Goal: Information Seeking & Learning: Compare options

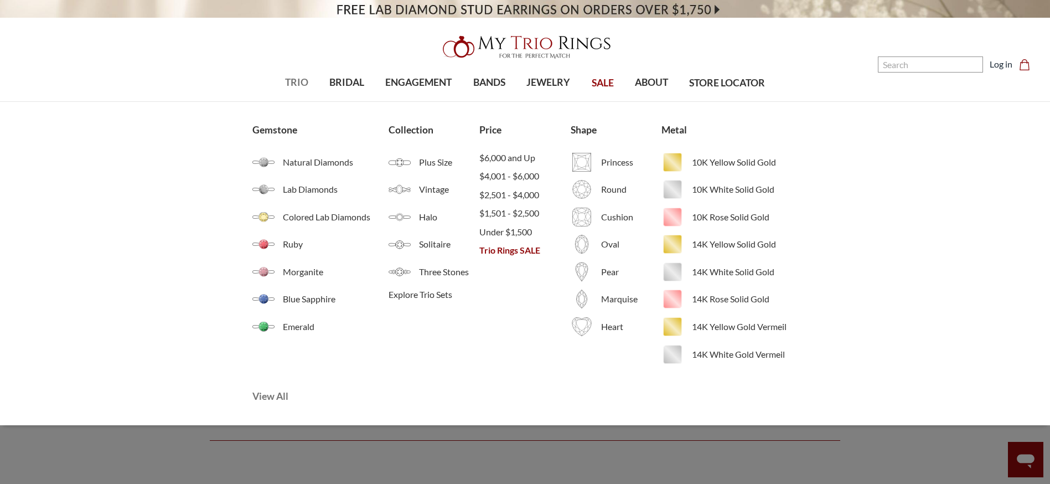
click at [272, 394] on span "View All" at bounding box center [343, 396] width 182 height 14
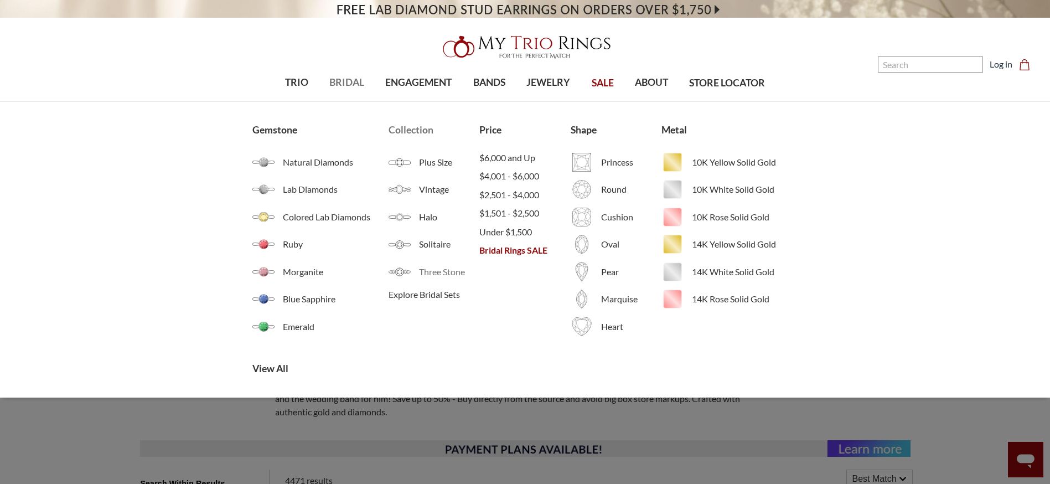
click at [425, 269] on span "Three Stone" at bounding box center [449, 271] width 60 height 13
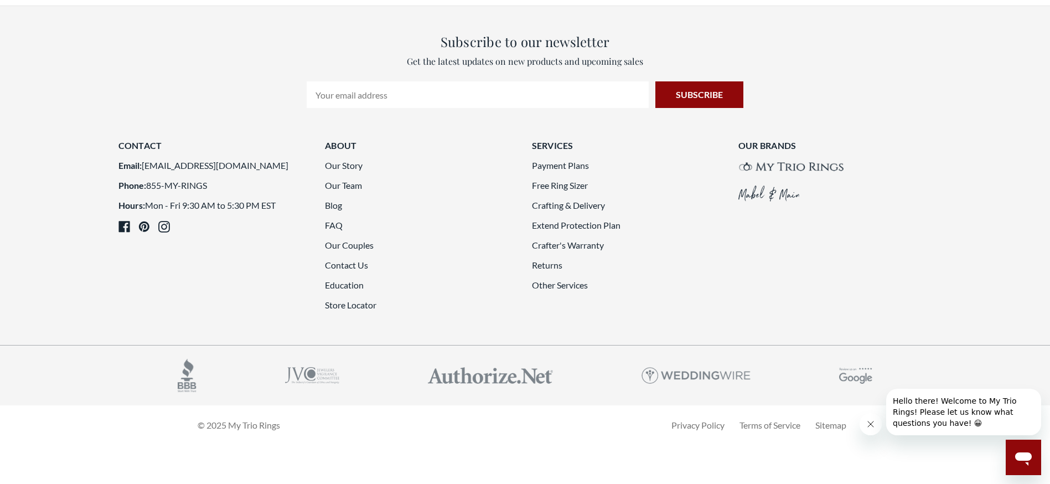
scroll to position [3154, 0]
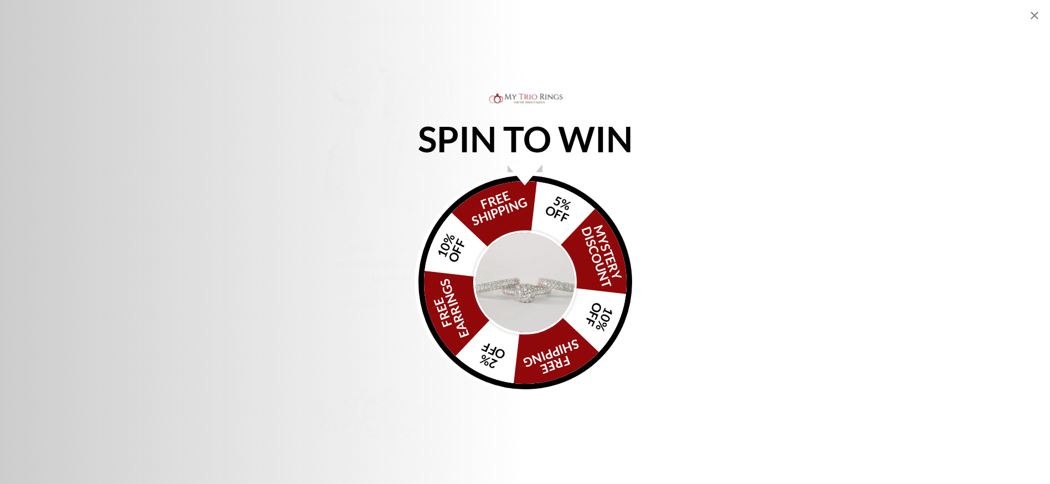
scroll to position [1590, 0]
click at [1033, 13] on icon "Close popup" at bounding box center [1033, 15] width 13 height 13
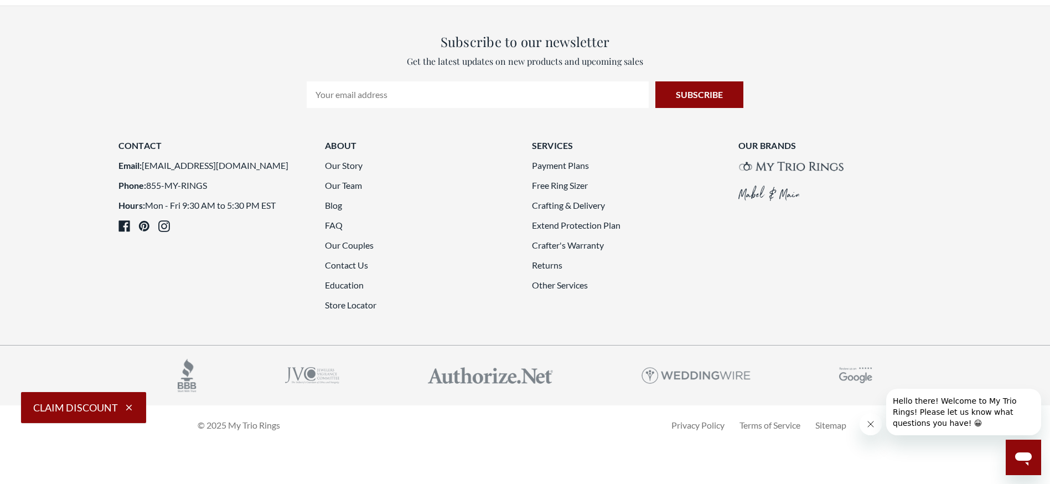
scroll to position [2918, 0]
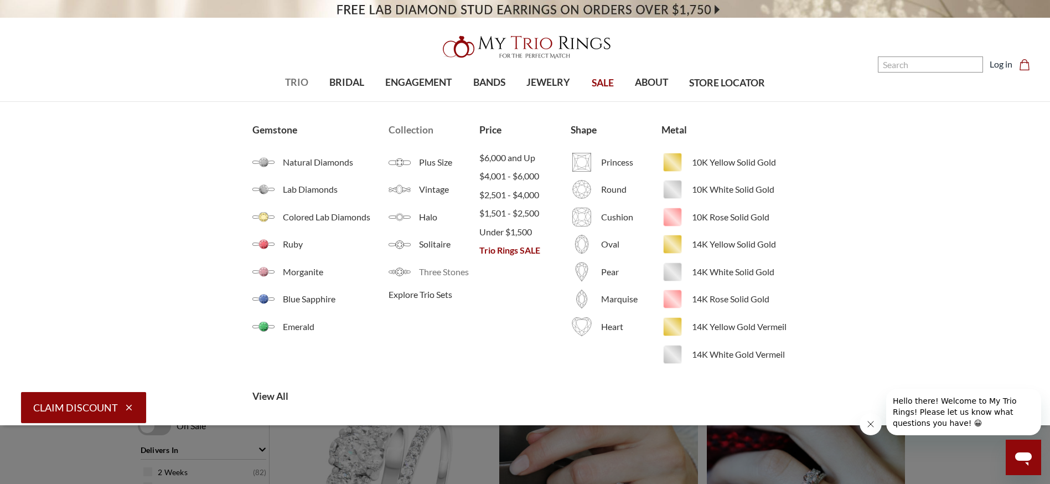
click at [435, 270] on span "Three Stones" at bounding box center [449, 271] width 60 height 13
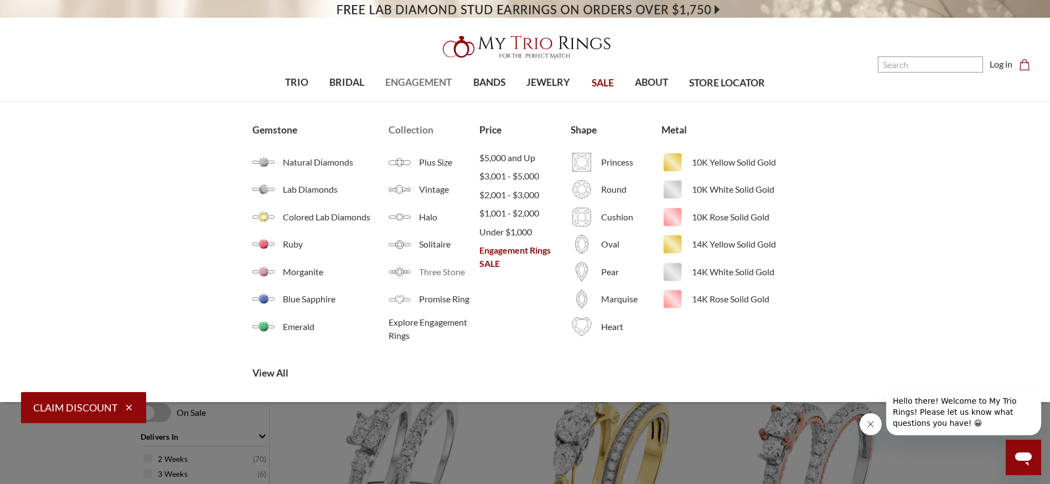
click at [430, 272] on span "Three Stone" at bounding box center [449, 271] width 60 height 13
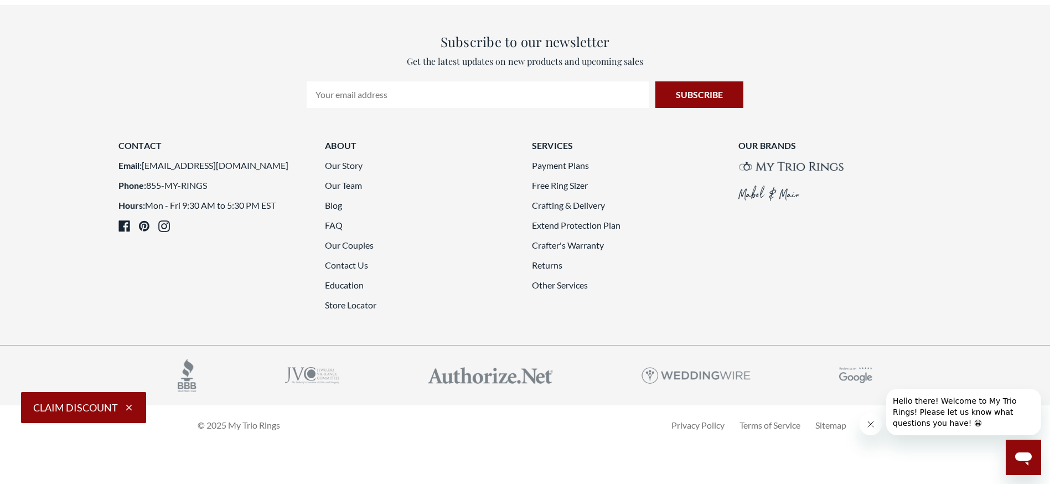
scroll to position [2988, 0]
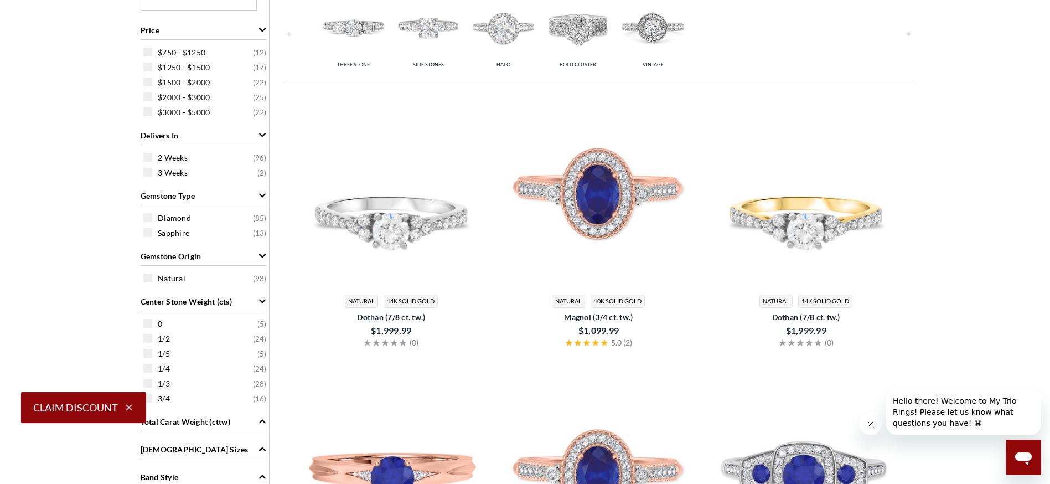
scroll to position [262, 0]
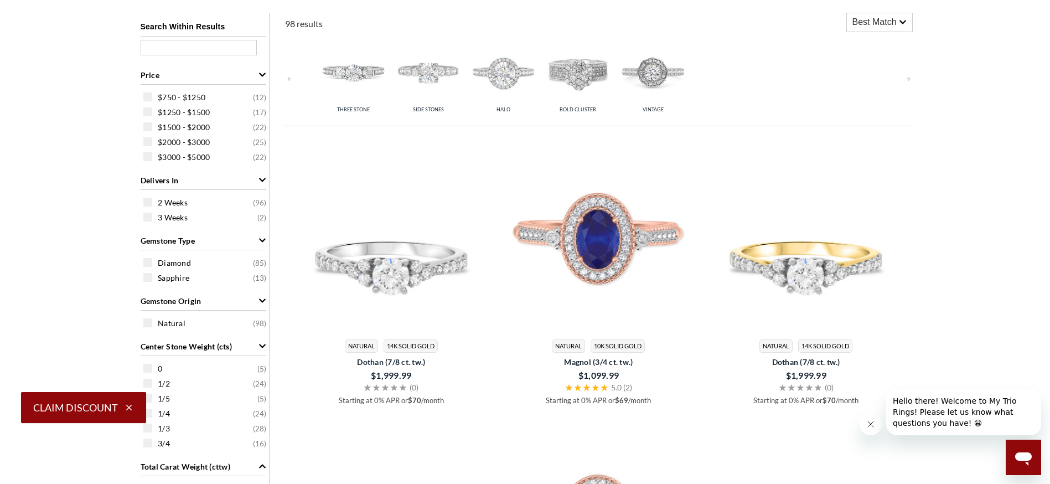
click at [426, 69] on img at bounding box center [427, 72] width 69 height 69
